Goal: Transaction & Acquisition: Purchase product/service

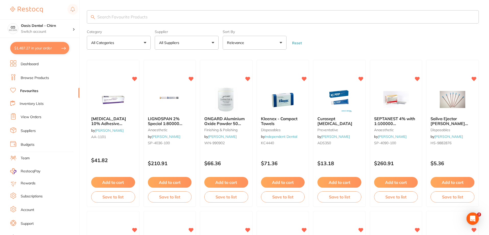
click at [47, 46] on button "$1,487.27 in your order" at bounding box center [39, 48] width 59 height 12
checkbox input "true"
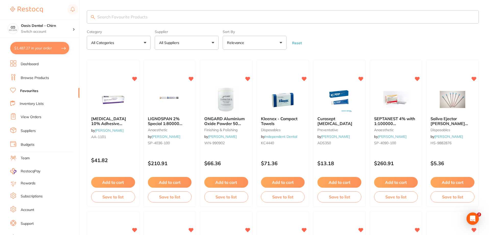
checkbox input "true"
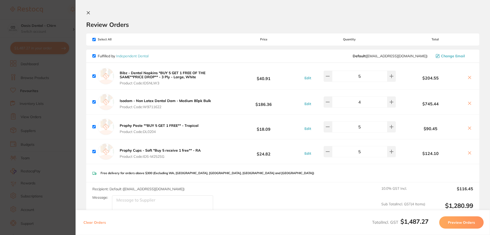
click at [89, 11] on icon at bounding box center [88, 13] width 4 height 4
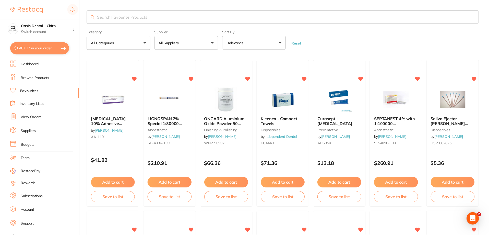
scroll to position [1, 0]
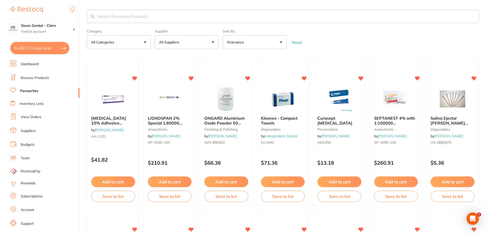
click at [146, 14] on input "search" at bounding box center [283, 16] width 392 height 13
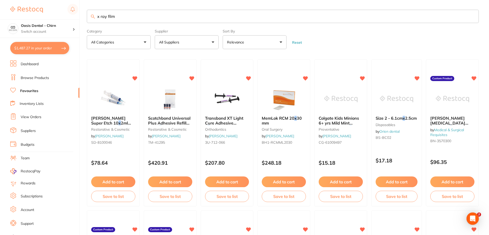
scroll to position [0, 0]
drag, startPoint x: 106, startPoint y: 16, endPoint x: 92, endPoint y: 16, distance: 13.8
click at [92, 16] on div "x ray film" at bounding box center [283, 16] width 392 height 13
type input "film"
click at [204, 44] on button "All Suppliers" at bounding box center [187, 42] width 64 height 14
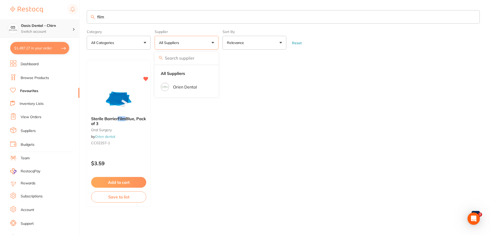
drag, startPoint x: 141, startPoint y: 17, endPoint x: 78, endPoint y: 20, distance: 63.1
click at [77, 20] on div "$1,487.27 Oasis Dental - Chirn Switch account Oasis Dental - Chirn $1,487.27 in…" at bounding box center [245, 117] width 490 height 235
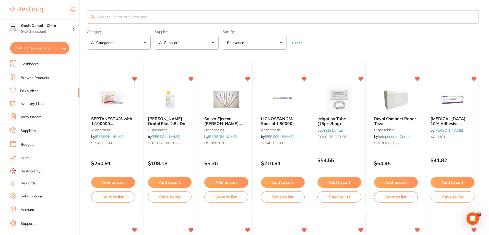
paste input "DU-213004250"
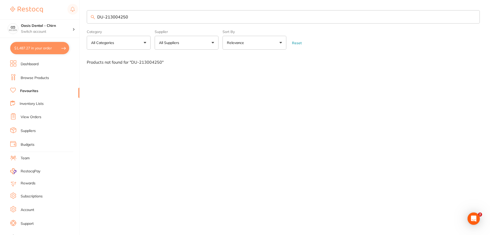
click at [170, 41] on p "All Suppliers" at bounding box center [170, 42] width 22 height 5
click at [158, 20] on input "DU-213004250" at bounding box center [283, 16] width 393 height 13
drag, startPoint x: 86, startPoint y: 26, endPoint x: 46, endPoint y: 38, distance: 42.0
click at [47, 37] on div "$1,487.27 Oasis Dental - Chirn Switch account Oasis Dental - Chirn $1,487.27 in…" at bounding box center [245, 117] width 490 height 235
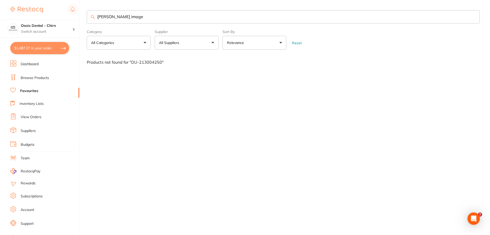
type input "[PERSON_NAME] image"
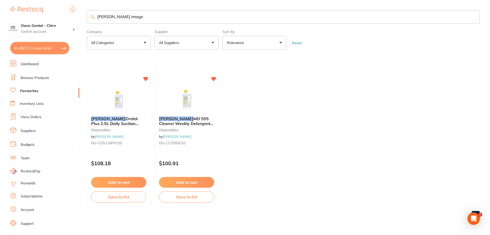
scroll to position [0, 0]
